Goal: Task Accomplishment & Management: Use online tool/utility

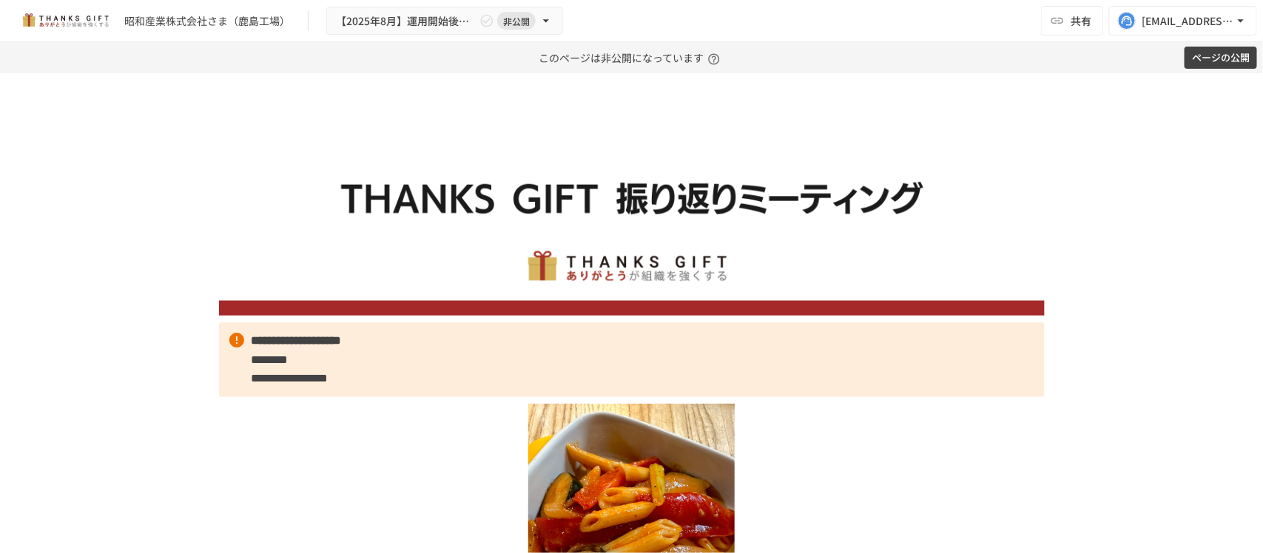
click at [1233, 58] on button "ページの公開" at bounding box center [1220, 58] width 73 height 23
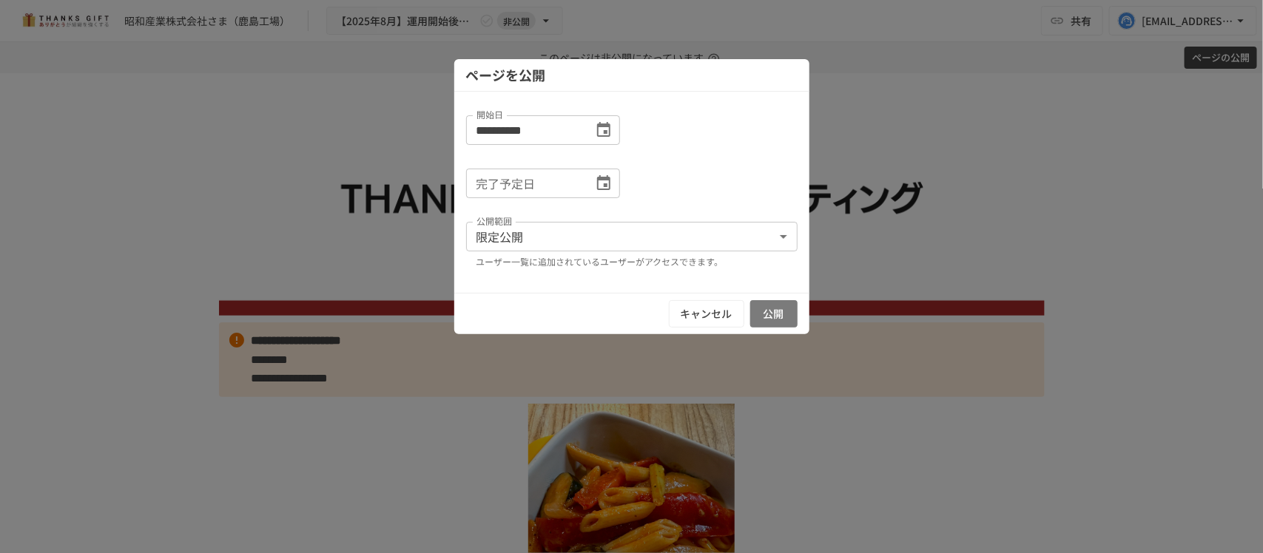
click at [773, 308] on button "公開" at bounding box center [773, 313] width 47 height 27
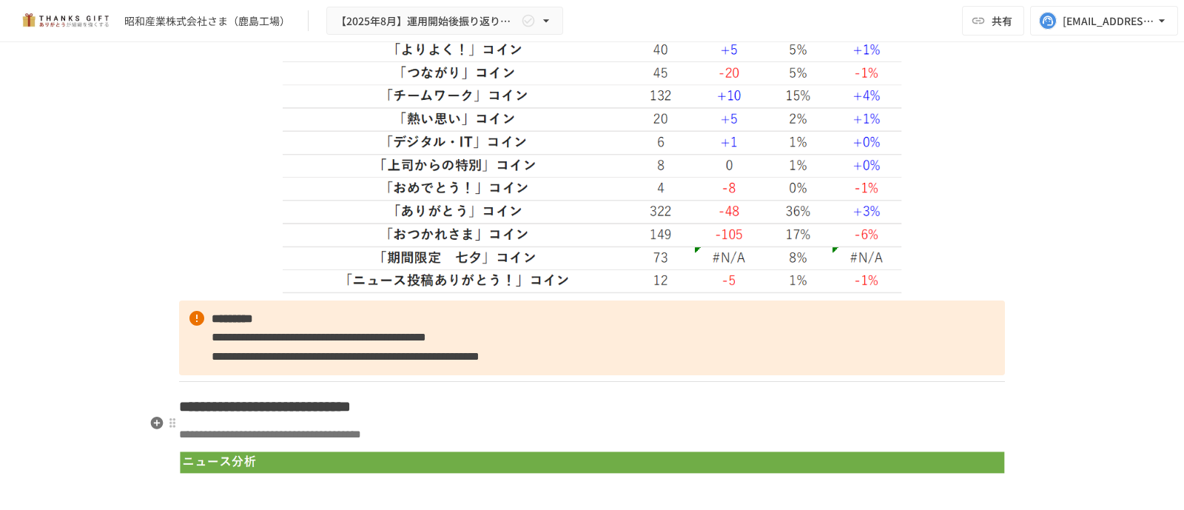
scroll to position [4531, 0]
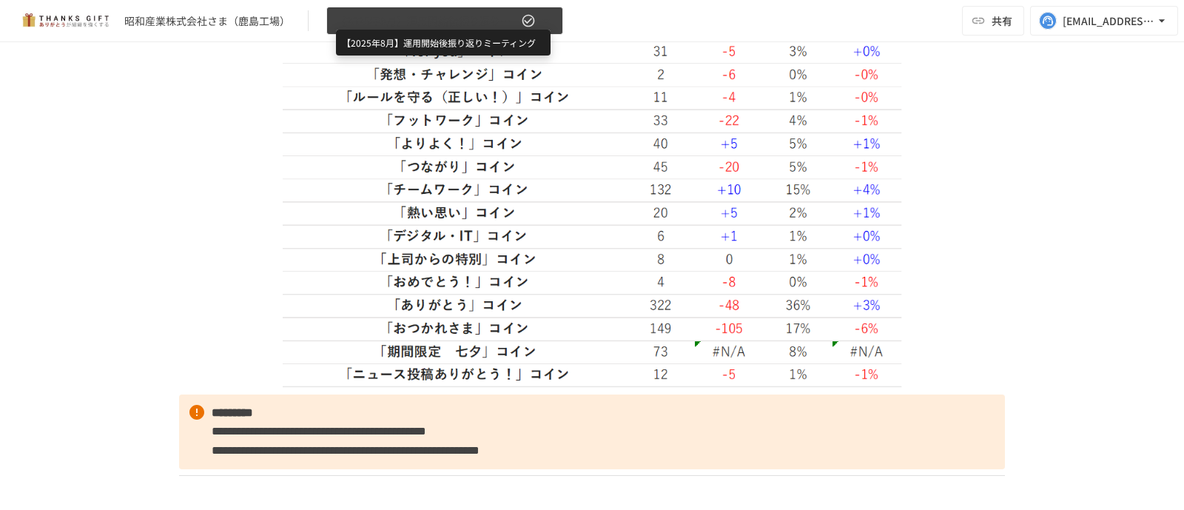
click at [515, 16] on span "【2025年8月】運用開始後振り返りミーティング" at bounding box center [427, 21] width 182 height 18
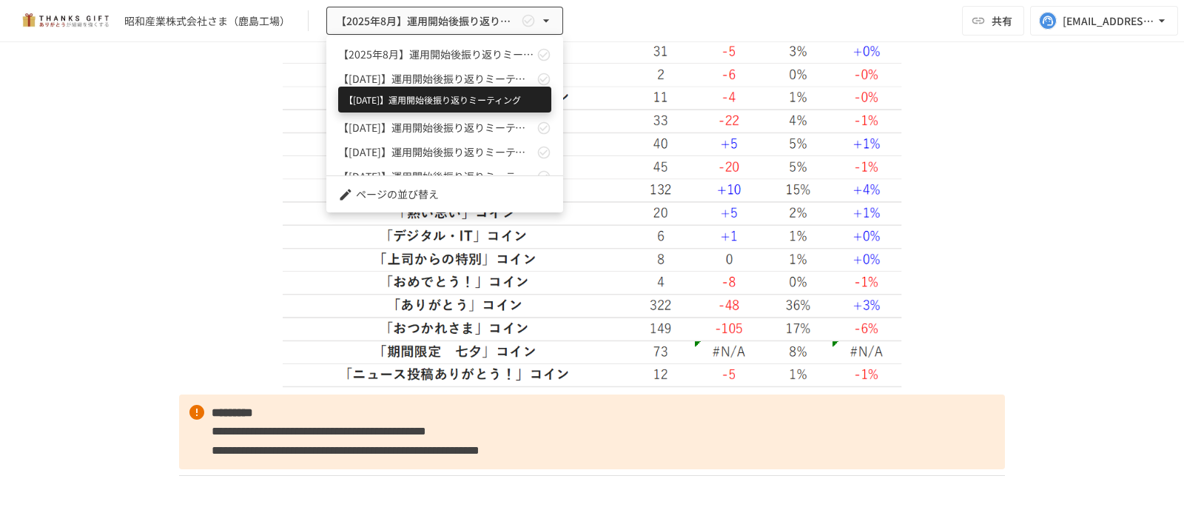
click at [443, 79] on span "【[DATE]】運用開始後振り返りミーティング" at bounding box center [435, 79] width 195 height 16
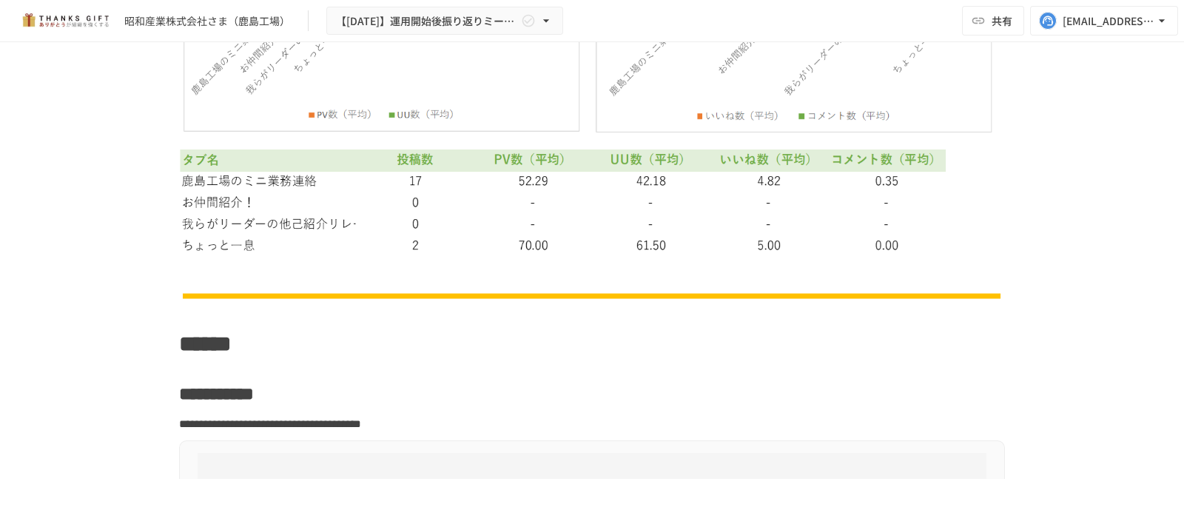
scroll to position [5594, 0]
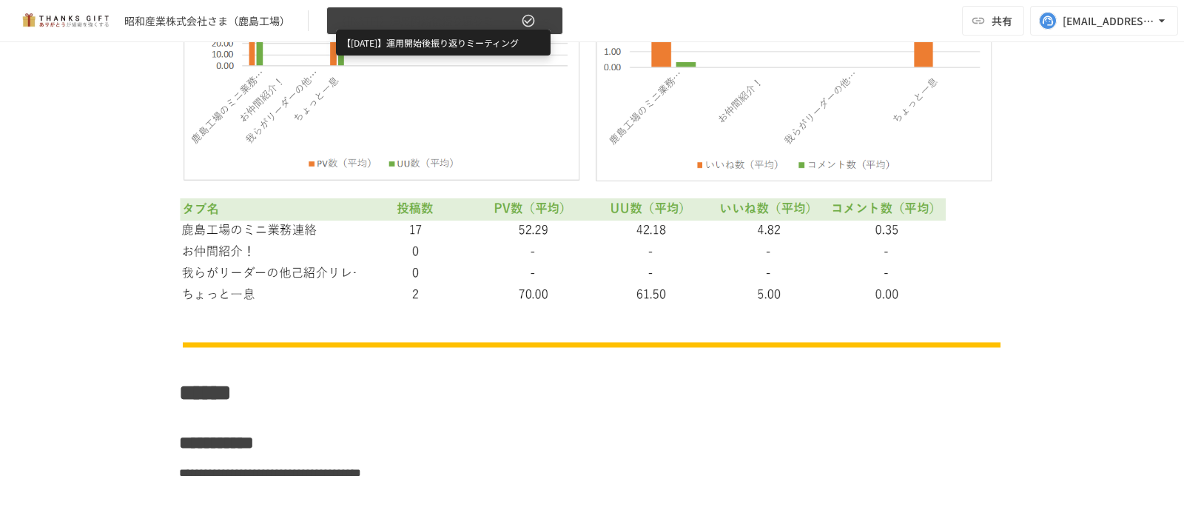
click at [504, 24] on span "【[DATE]】運用開始後振り返りミーティング" at bounding box center [427, 21] width 182 height 18
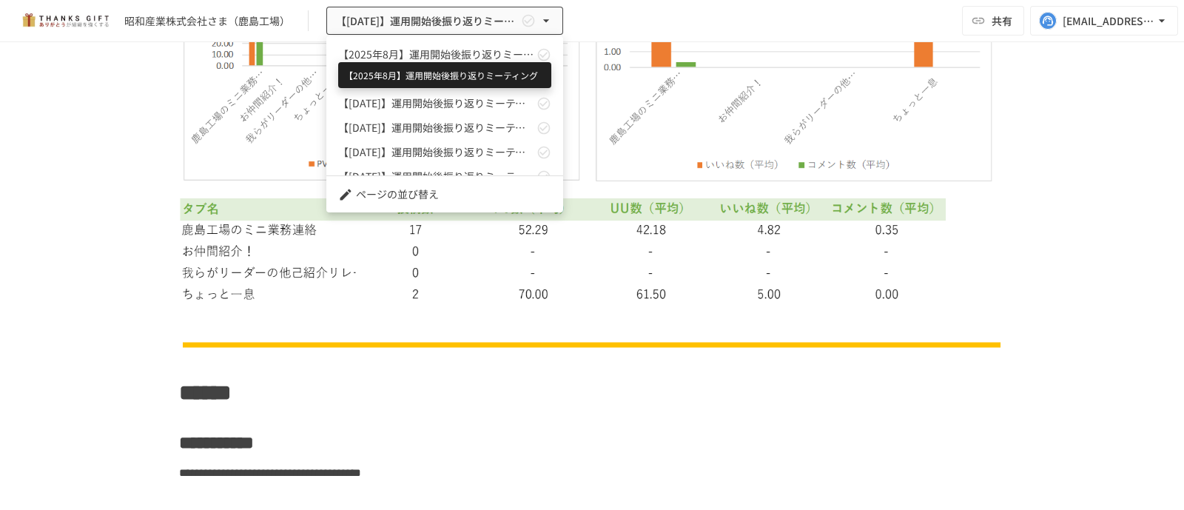
click at [466, 57] on span "【2025年8月】運用開始後振り返りミーティング" at bounding box center [435, 55] width 195 height 16
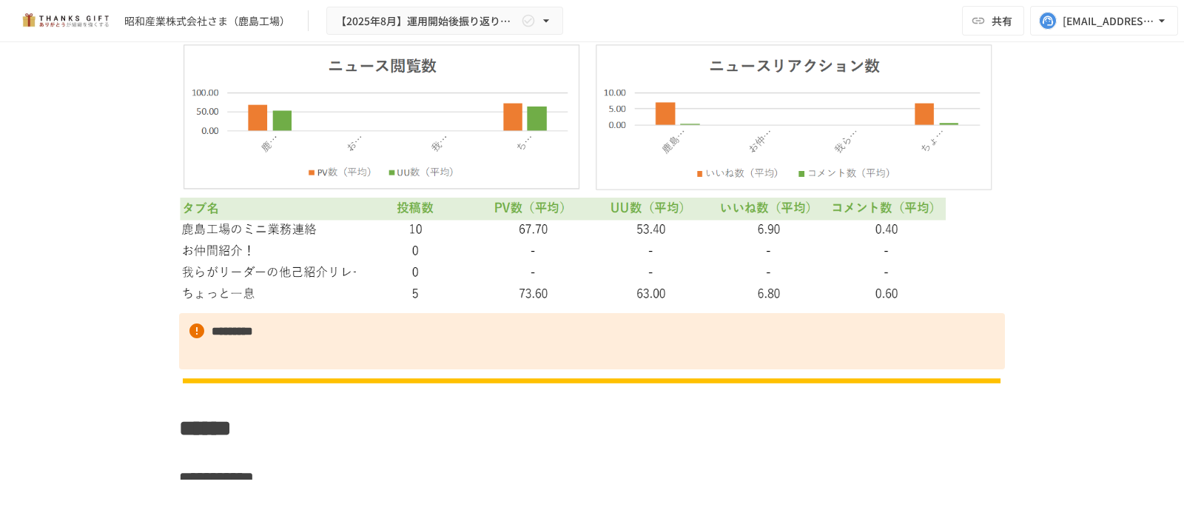
scroll to position [5488, 0]
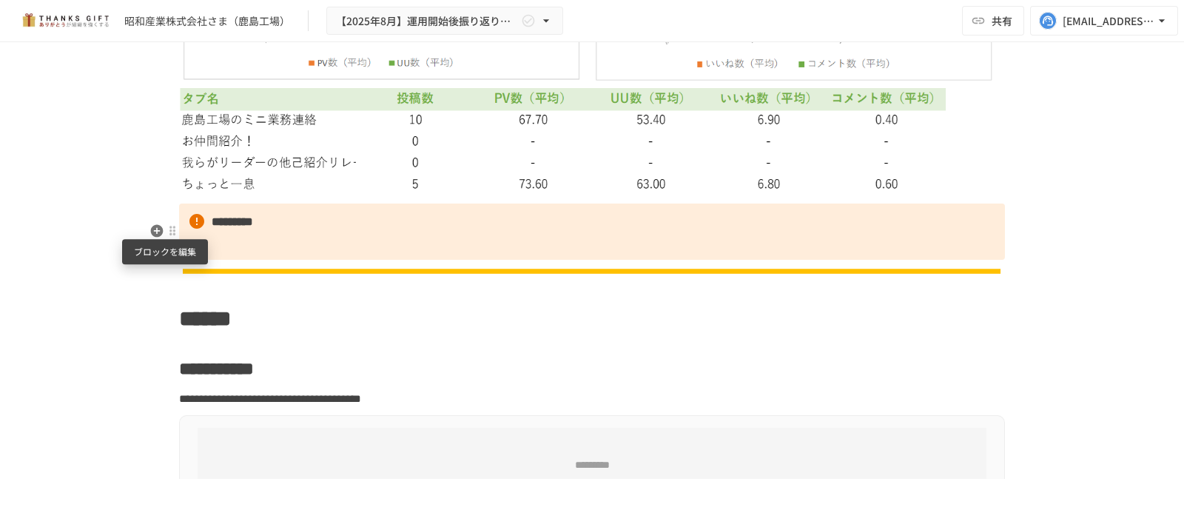
click at [166, 232] on div at bounding box center [172, 231] width 12 height 12
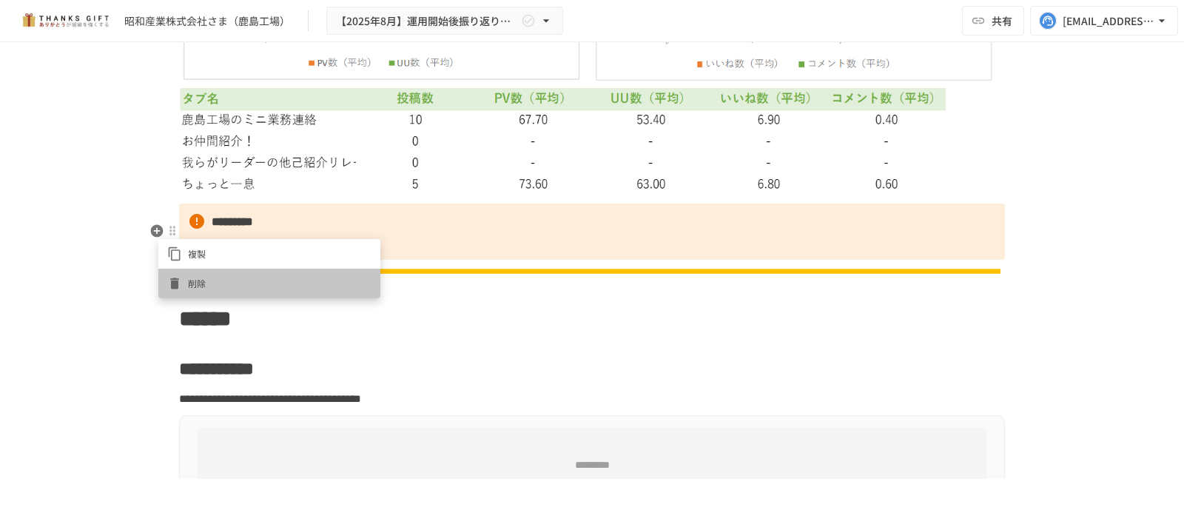
click at [209, 286] on span "削除" at bounding box center [279, 283] width 183 height 14
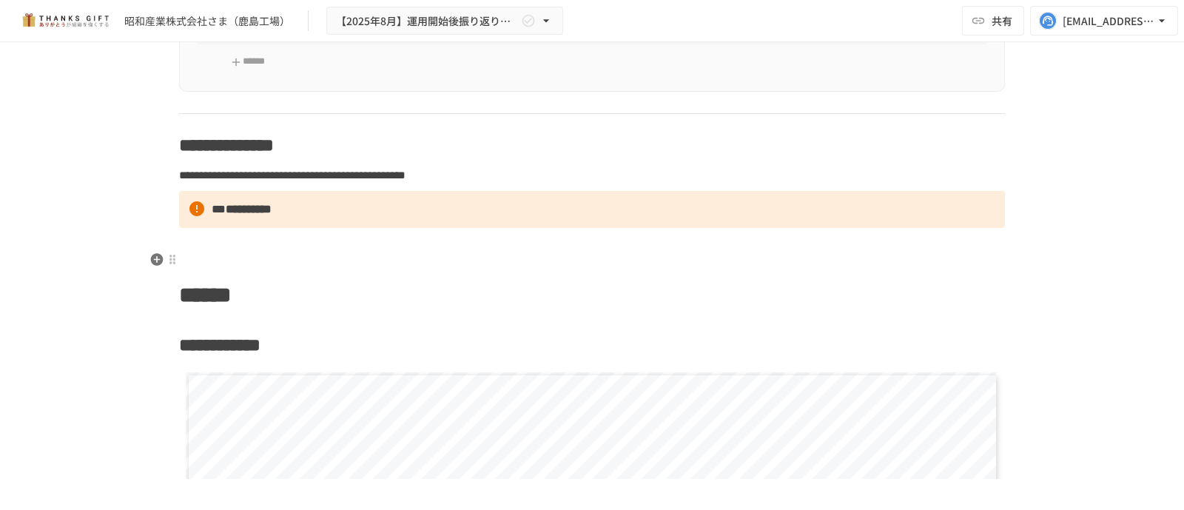
scroll to position [5858, 0]
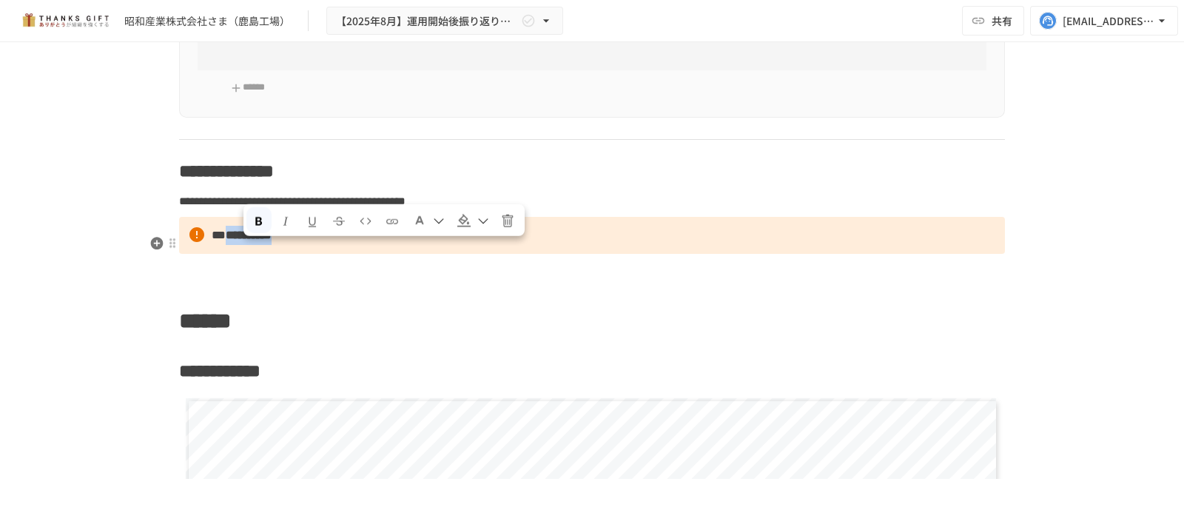
drag, startPoint x: 241, startPoint y: 250, endPoint x: 331, endPoint y: 260, distance: 90.9
click at [331, 254] on p "**********" at bounding box center [592, 235] width 826 height 37
paste div
drag, startPoint x: 206, startPoint y: 246, endPoint x: 345, endPoint y: 237, distance: 139.4
click at [345, 237] on p "**********" at bounding box center [592, 235] width 826 height 37
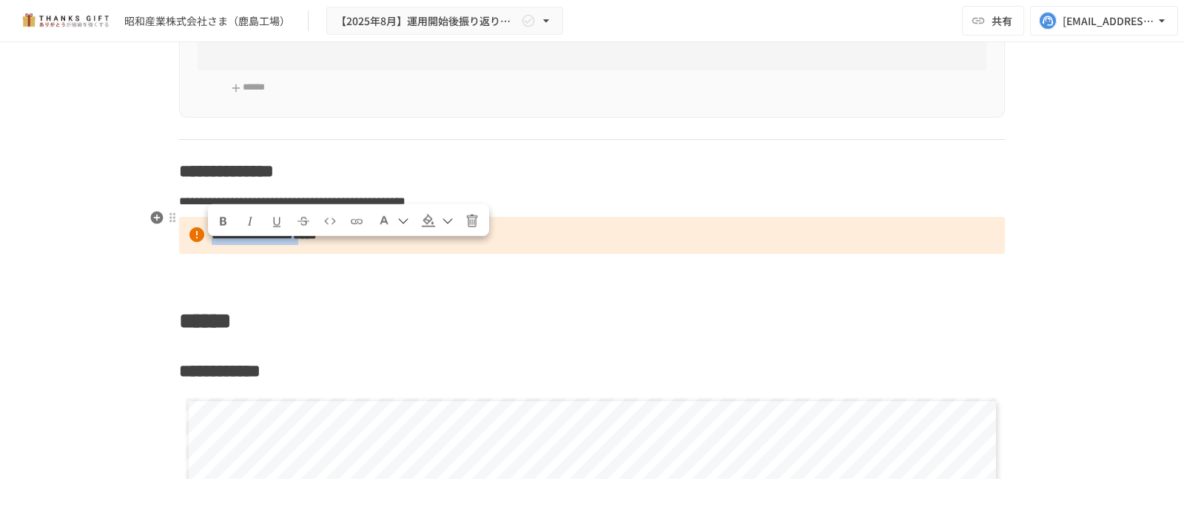
click at [217, 220] on icon "Format text as bold" at bounding box center [223, 221] width 13 height 13
click at [460, 254] on p "**********" at bounding box center [592, 235] width 826 height 37
